Goal: Navigation & Orientation: Find specific page/section

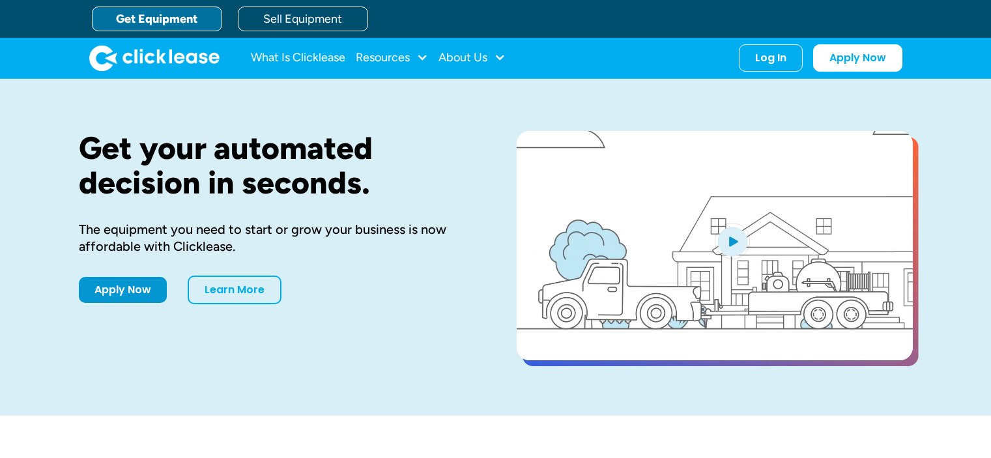
click at [281, 14] on link "Sell Equipment" at bounding box center [303, 19] width 130 height 25
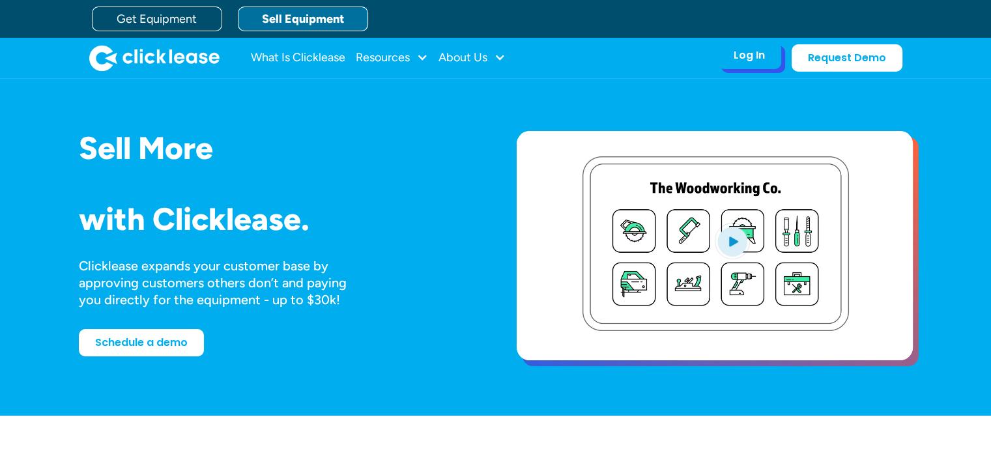
click at [763, 55] on div "Log In" at bounding box center [749, 55] width 31 height 13
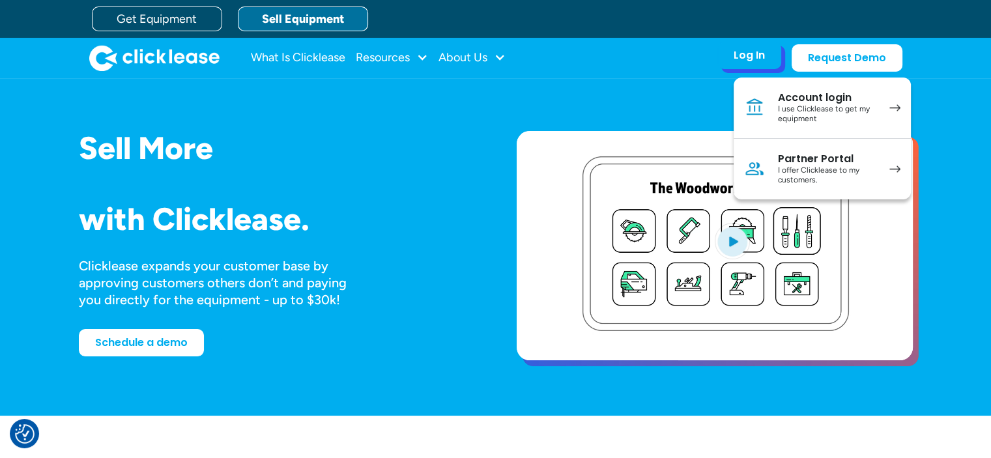
click at [785, 162] on div "Partner Portal" at bounding box center [827, 159] width 98 height 13
click at [732, 49] on div "Log In Account login I use Clicklease to get my equipment Partner Portal I offe…" at bounding box center [750, 55] width 64 height 27
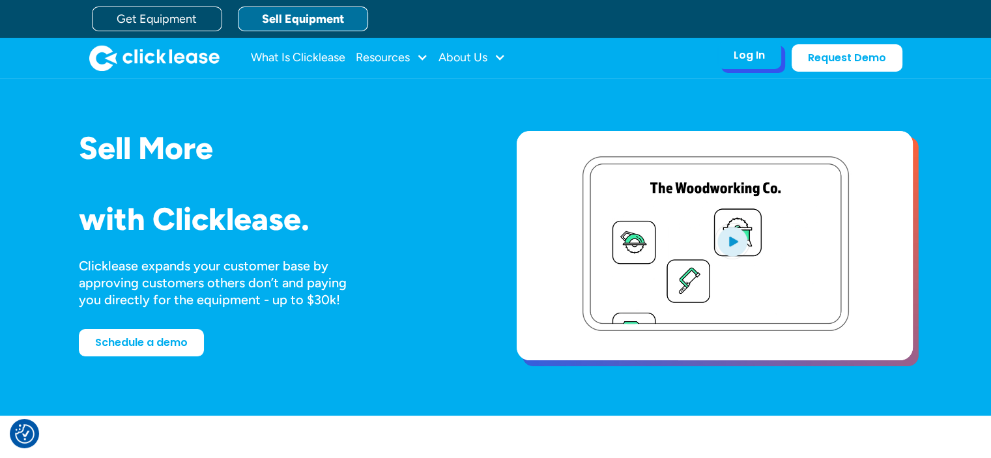
click at [740, 57] on div "Log In" at bounding box center [749, 55] width 31 height 13
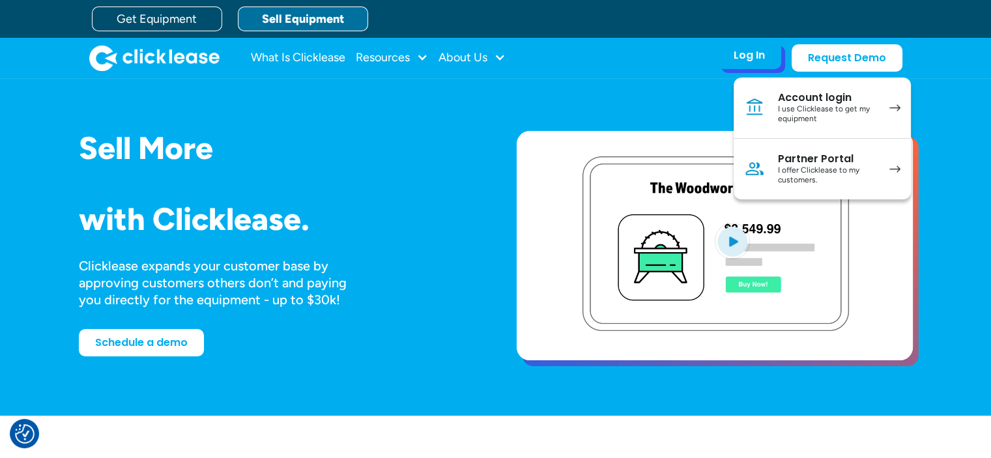
click at [799, 117] on div "I use Clicklease to get my equipment" at bounding box center [827, 114] width 98 height 20
